Goal: Transaction & Acquisition: Purchase product/service

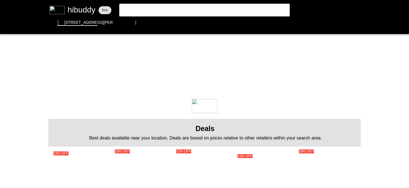
click at [157, 12] on flt-glass-pane at bounding box center [204, 94] width 409 height 188
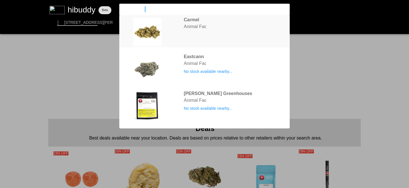
type input "animal face"
click at [198, 22] on flt-glass-pane at bounding box center [204, 94] width 409 height 188
